Goal: Find specific page/section

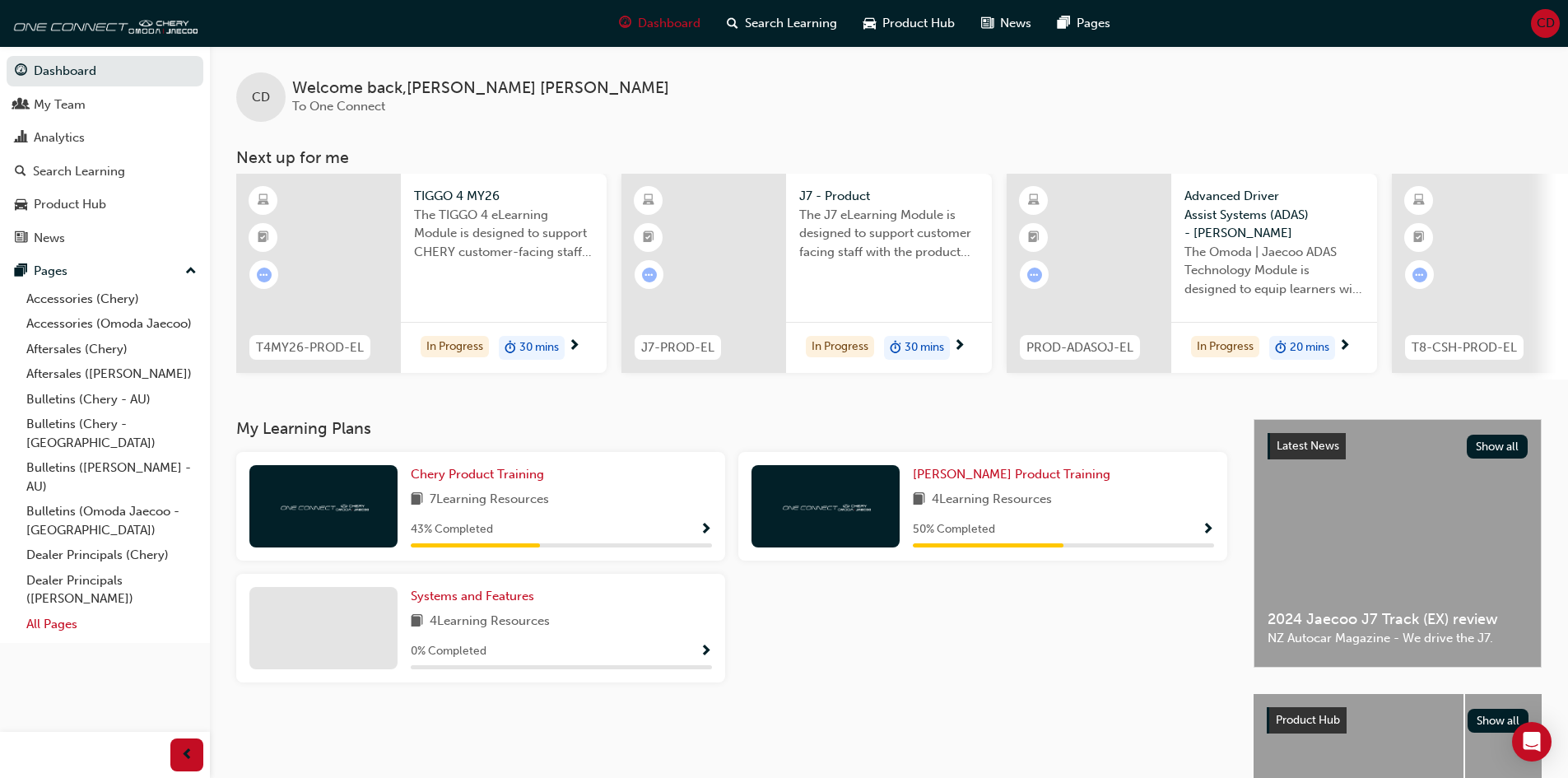
click at [60, 611] on link "All Pages" at bounding box center [111, 624] width 184 height 26
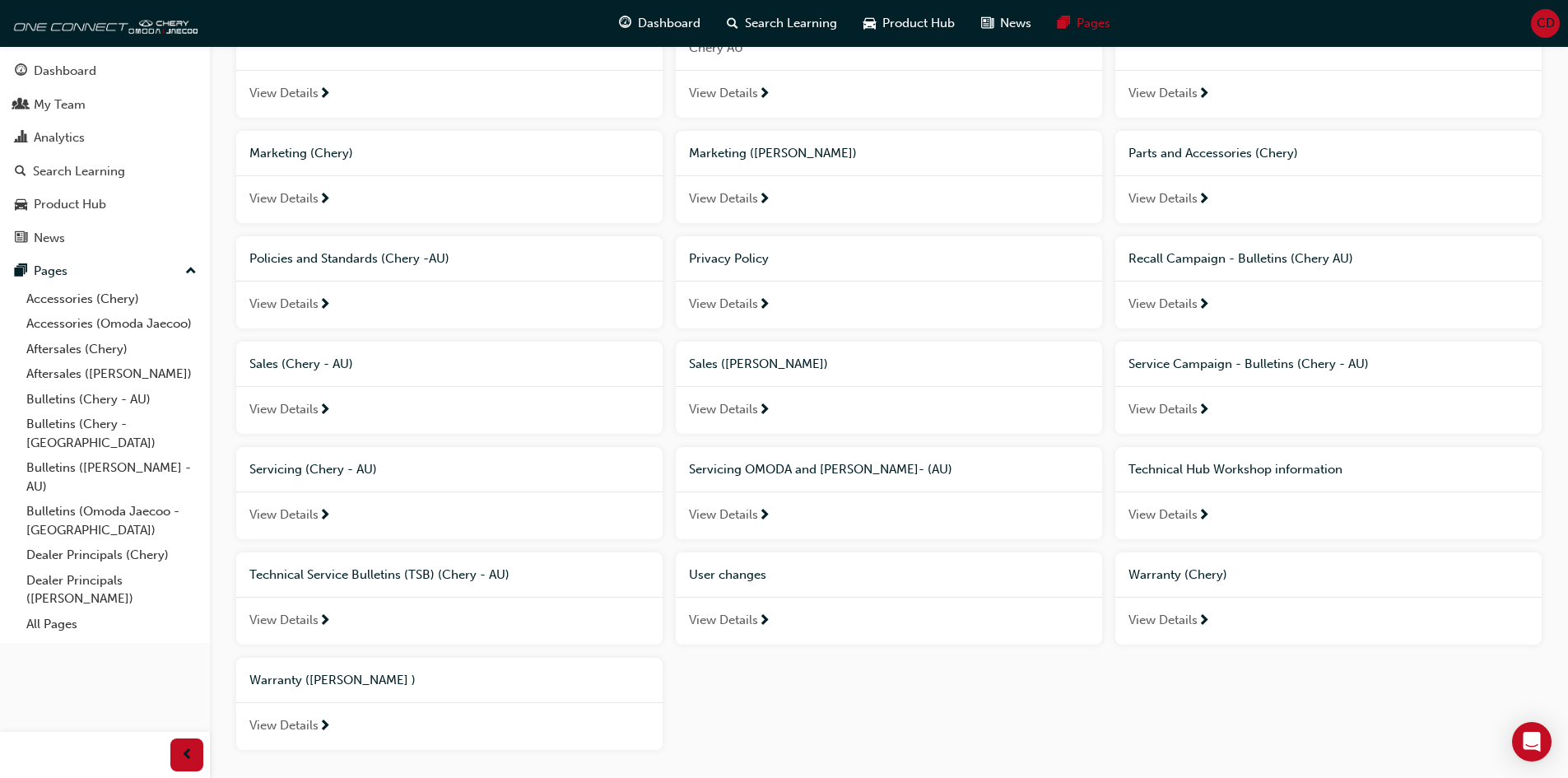
scroll to position [900, 0]
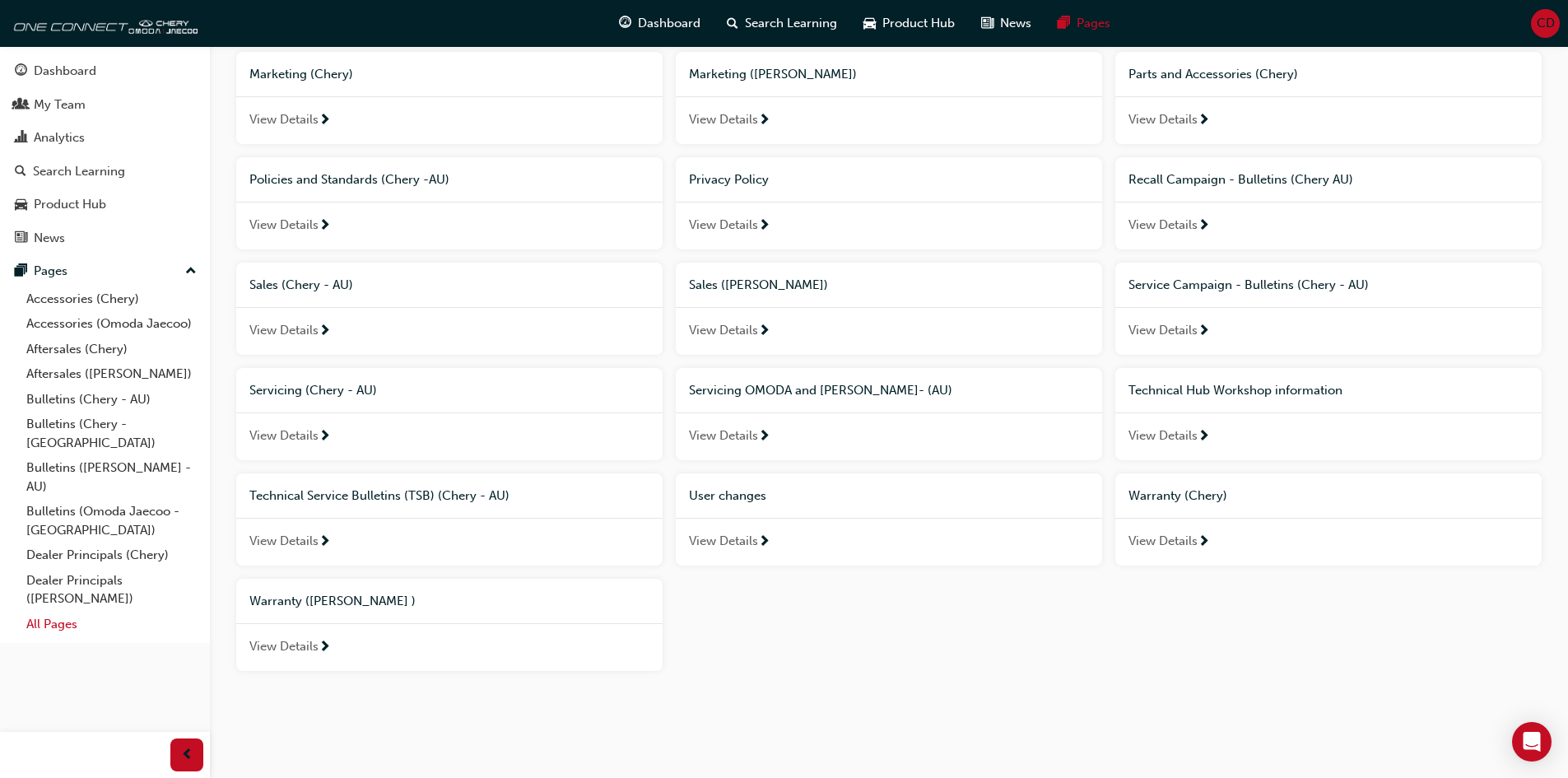
click at [69, 611] on link "All Pages" at bounding box center [111, 624] width 184 height 26
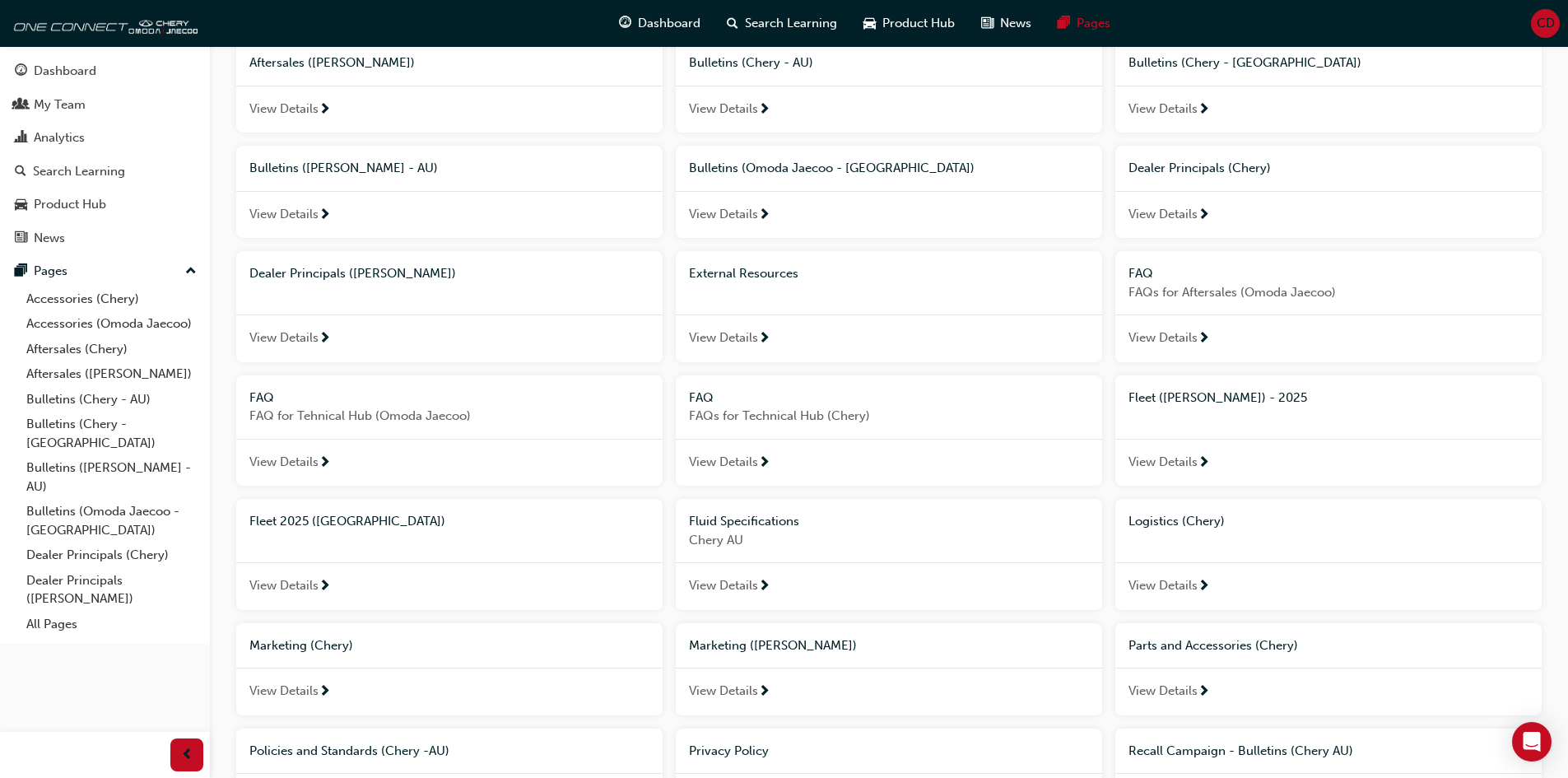
scroll to position [325, 0]
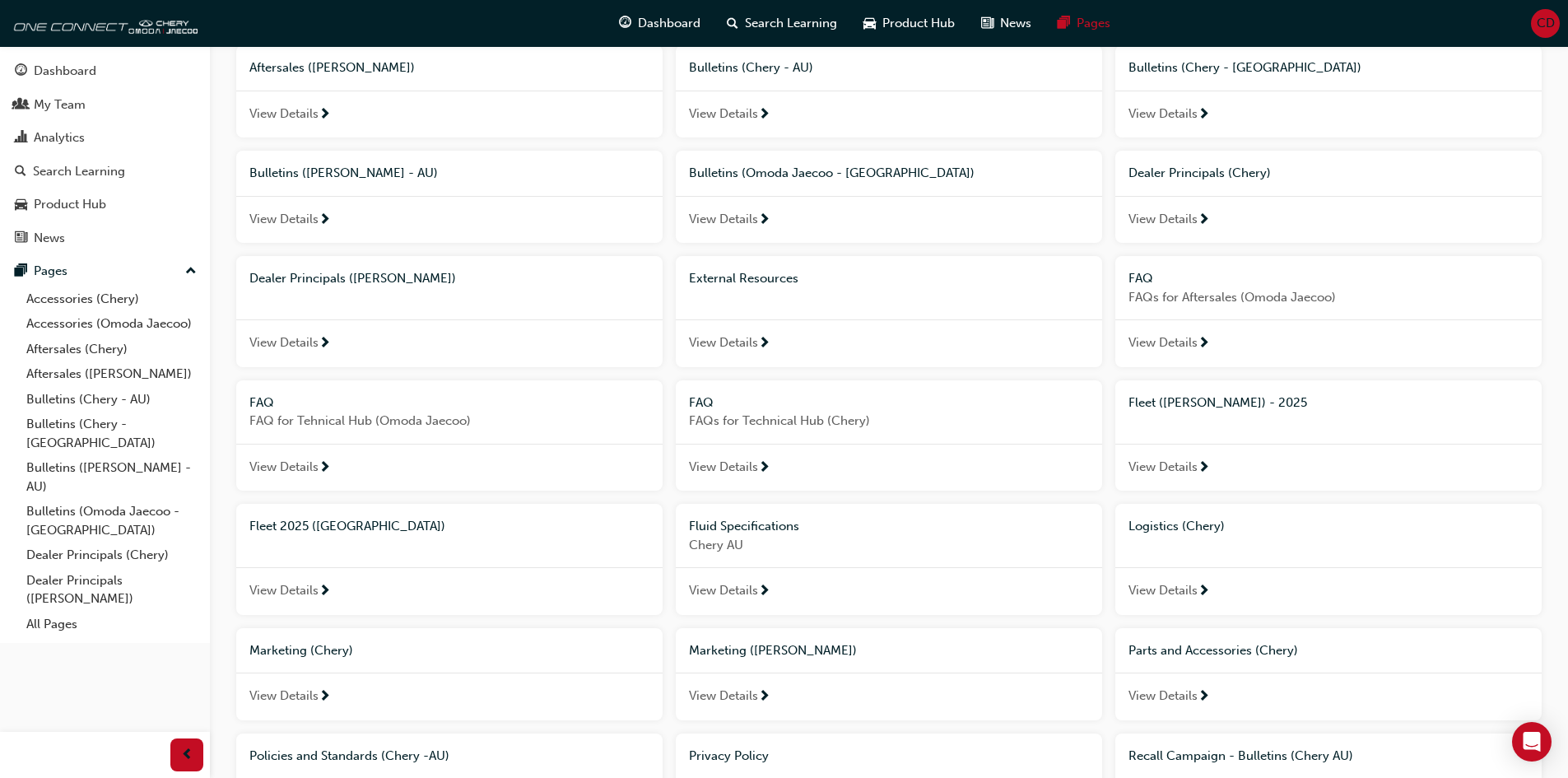
drag, startPoint x: 804, startPoint y: 289, endPoint x: 820, endPoint y: 300, distance: 19.4
click at [803, 289] on div "External Resources" at bounding box center [889, 279] width 427 height 45
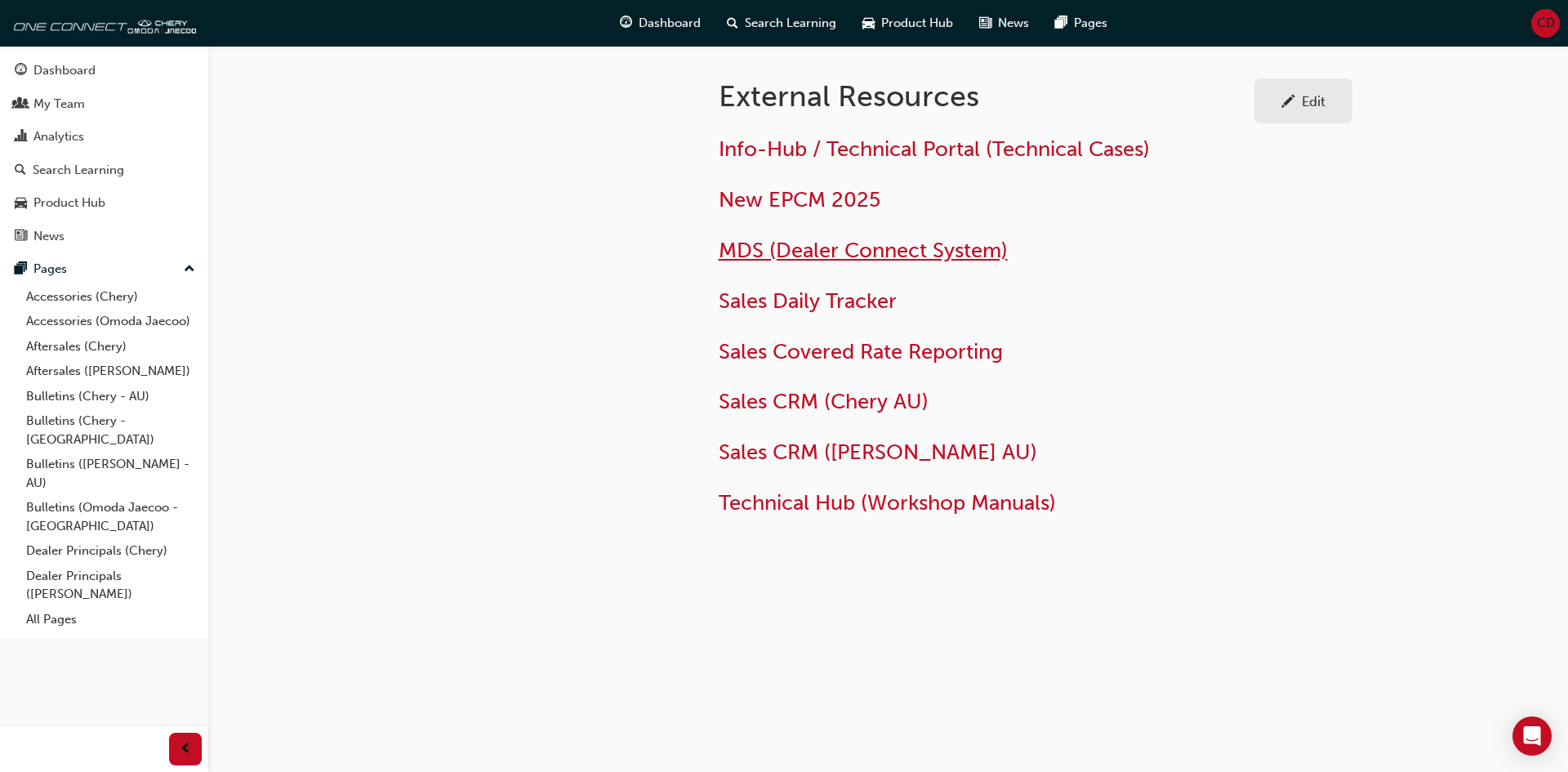
drag, startPoint x: 811, startPoint y: 246, endPoint x: 828, endPoint y: 254, distance: 18.8
click at [811, 247] on span "MDS (Dealer Connect System)" at bounding box center [863, 250] width 289 height 26
